Goal: Transaction & Acquisition: Purchase product/service

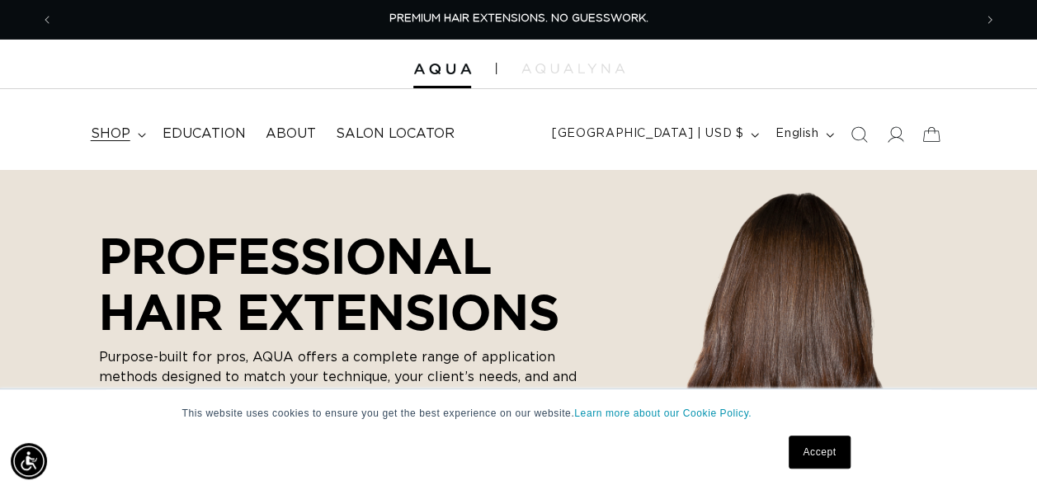
click at [106, 140] on span "shop" at bounding box center [111, 133] width 40 height 17
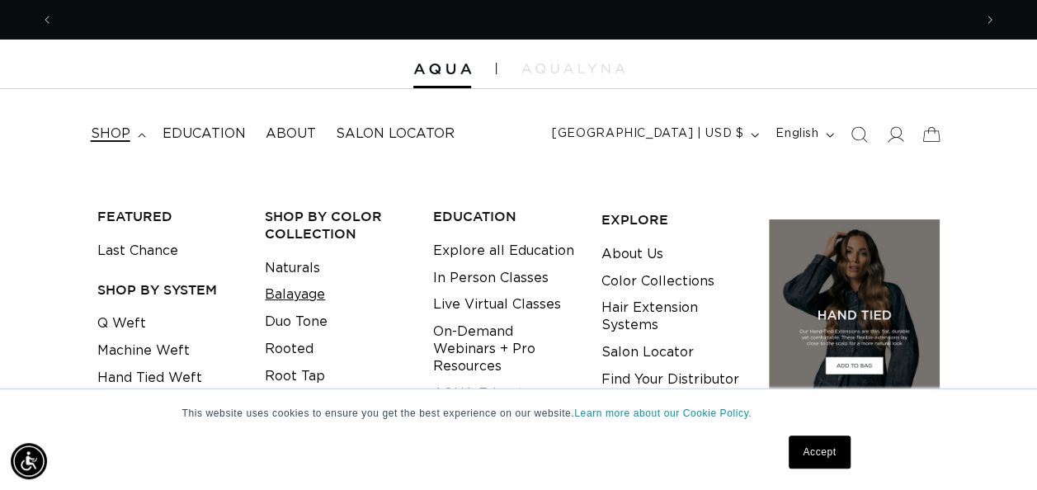
scroll to position [0, 1840]
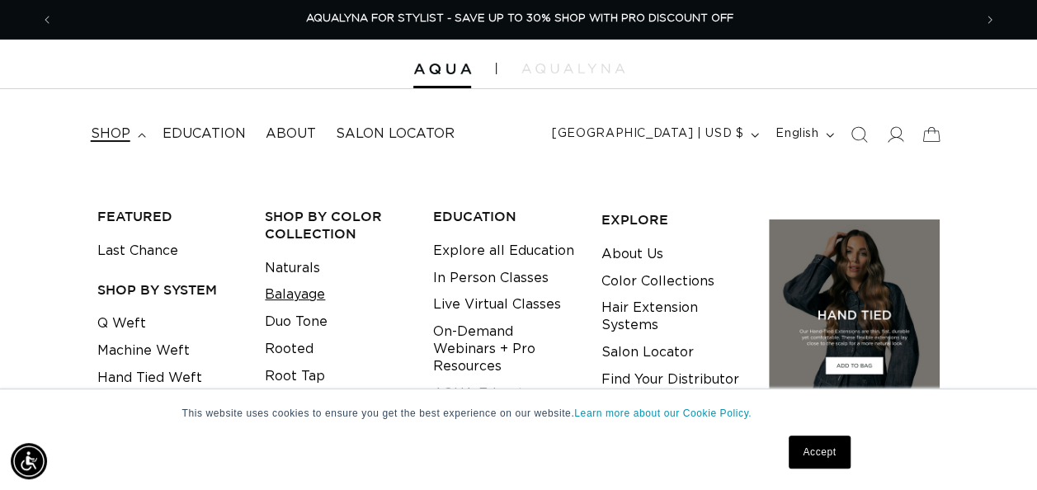
click at [309, 295] on link "Balayage" at bounding box center [295, 294] width 60 height 27
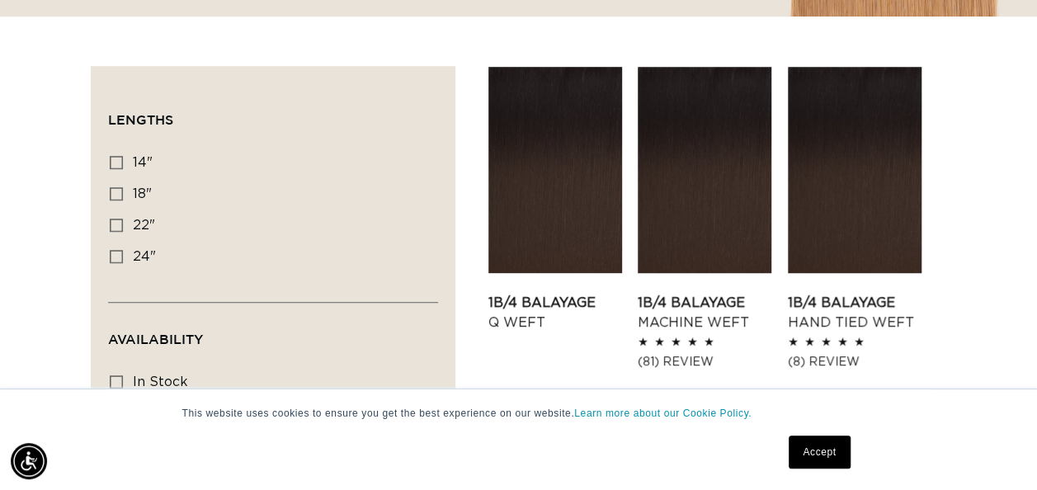
scroll to position [0, 919]
click at [121, 167] on rect at bounding box center [117, 163] width 12 height 12
click at [121, 167] on input "14" 14" (9 products)" at bounding box center [116, 162] width 13 height 13
checkbox input "true"
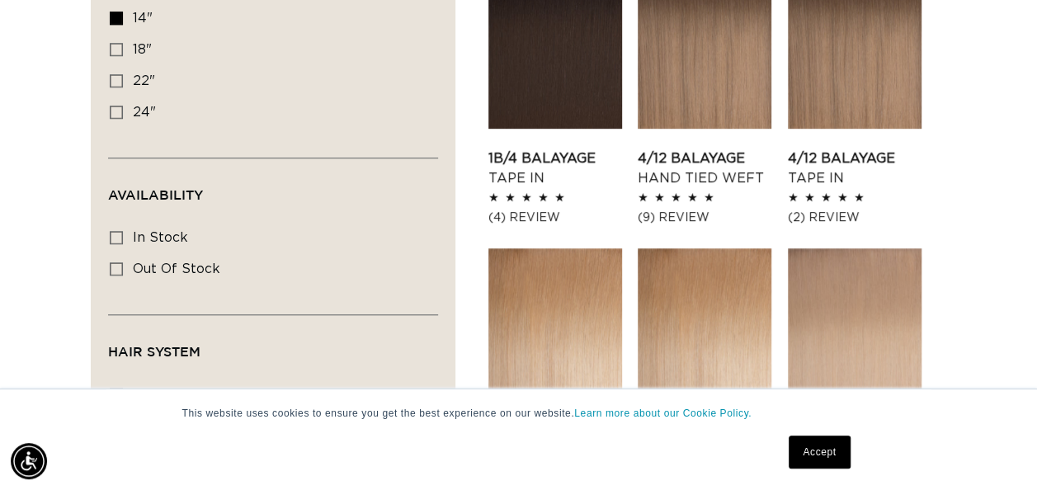
scroll to position [671, 0]
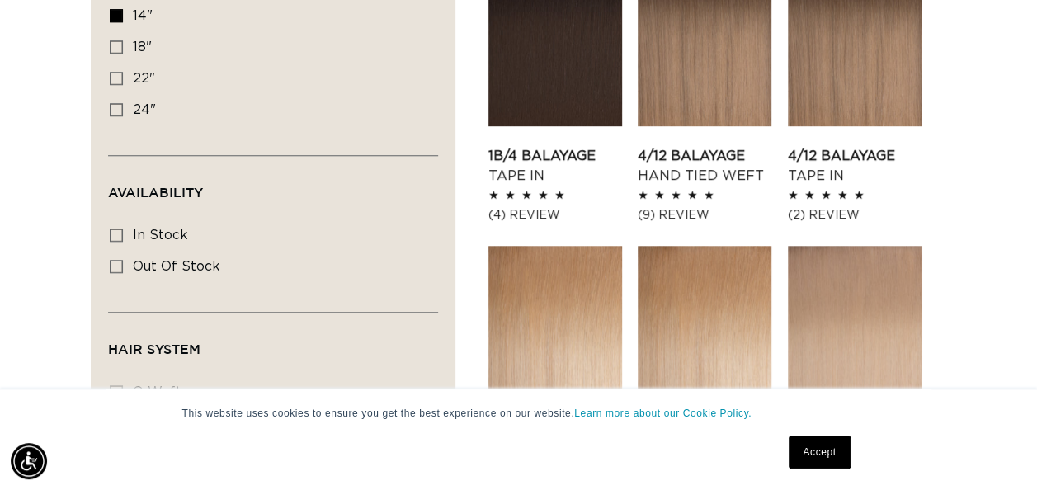
click at [556, 472] on link "8/24 Balayage Hand Tied Weft" at bounding box center [556, 492] width 134 height 40
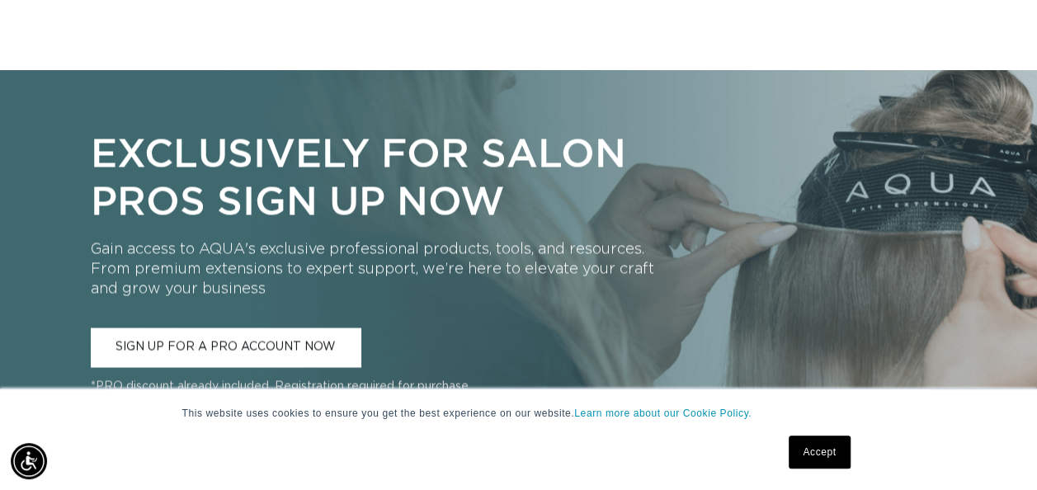
scroll to position [0, 1840]
